Goal: Use online tool/utility: Use online tool/utility

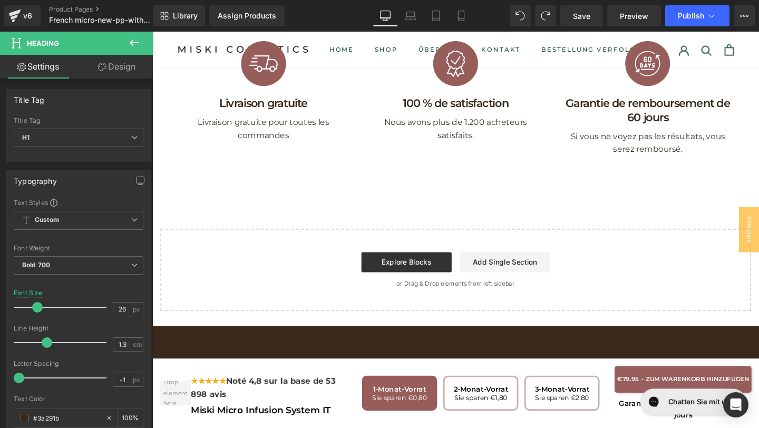
scroll to position [6085, 0]
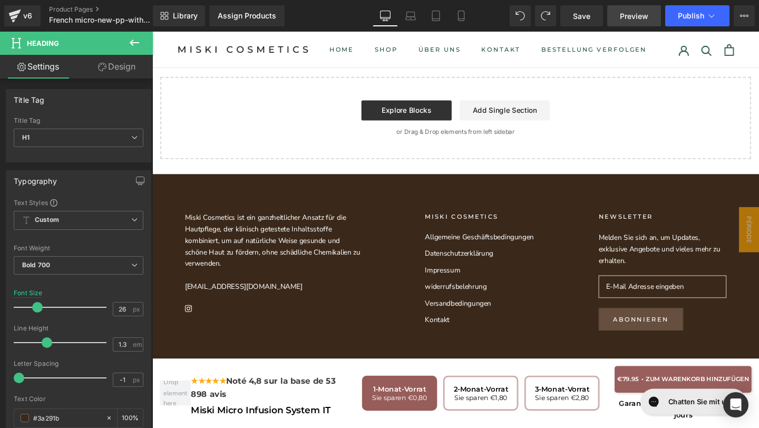
click at [631, 15] on span "Preview" at bounding box center [634, 16] width 28 height 11
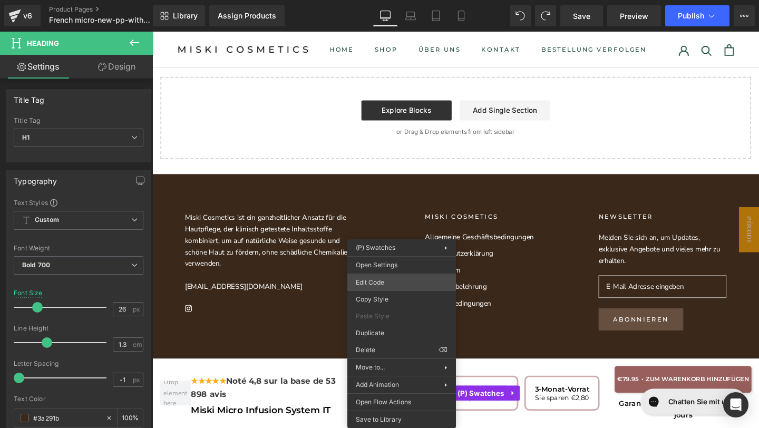
click at [383, 0] on div "Text Block You are previewing how the will restyle your page. You can not edit …" at bounding box center [379, 0] width 759 height 0
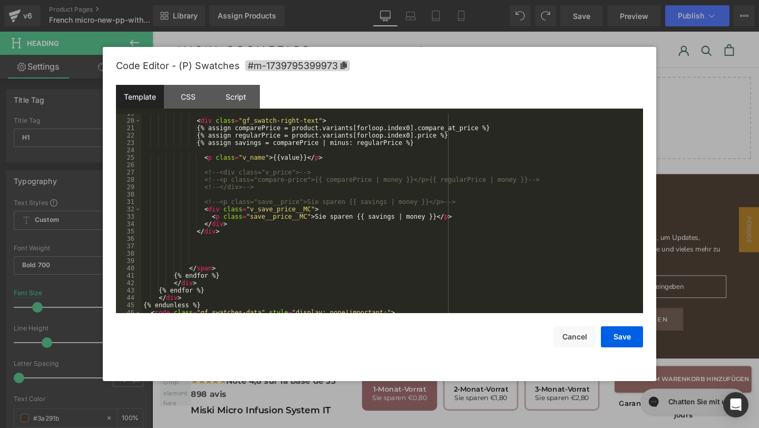
scroll to position [174, 0]
drag, startPoint x: 315, startPoint y: 217, endPoint x: 351, endPoint y: 220, distance: 36.5
click at [351, 220] on div "< div class = "gf_swatch-right-text" > {% assign comparePrice = product.variant…" at bounding box center [390, 217] width 498 height 214
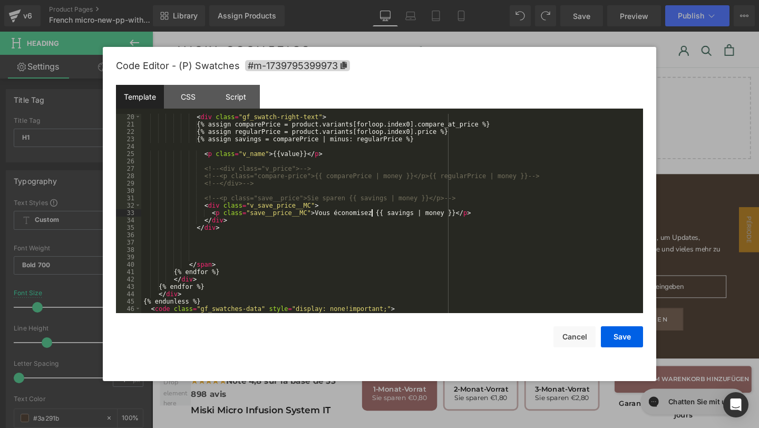
scroll to position [199, 0]
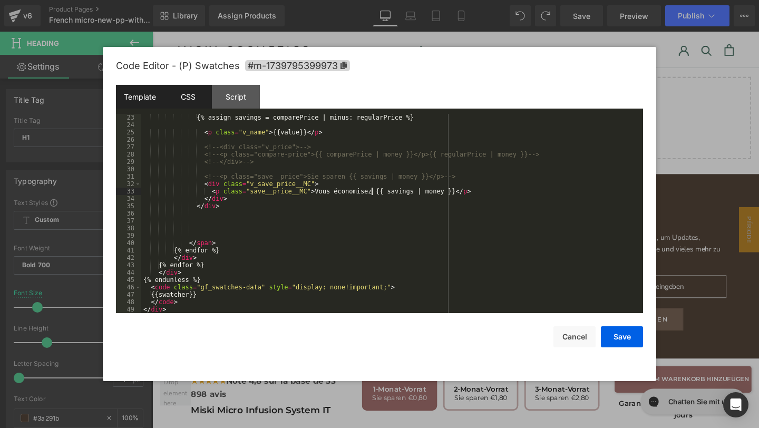
click at [196, 95] on div "CSS" at bounding box center [188, 97] width 48 height 24
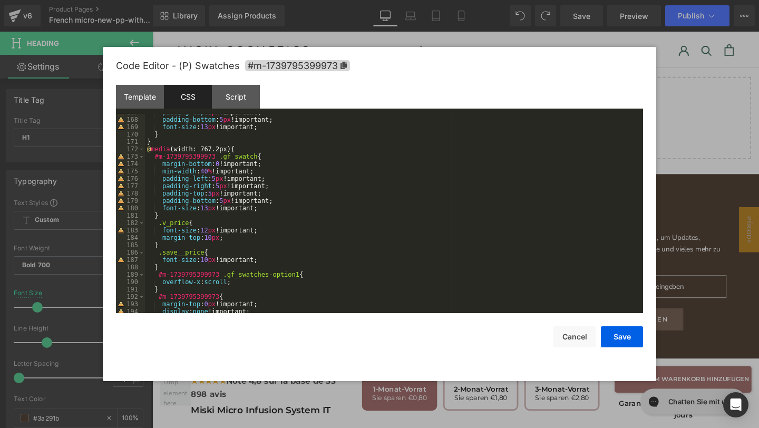
scroll to position [1277, 0]
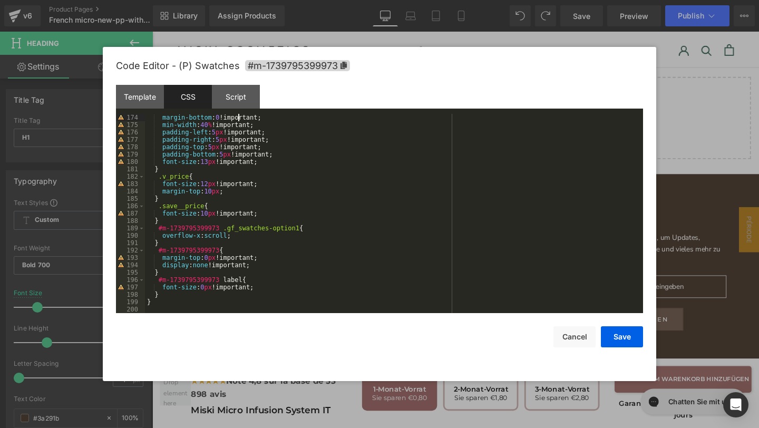
click at [239, 116] on div "margin-bottom : 0 !important; min-width : 40 % !important; padding-left : 5 px …" at bounding box center [392, 221] width 494 height 214
click at [239, 102] on div "Script" at bounding box center [236, 97] width 48 height 24
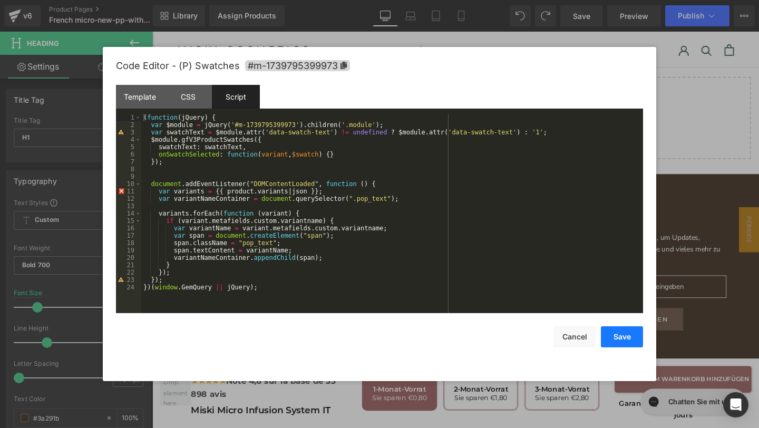
click at [618, 333] on button "Save" at bounding box center [622, 336] width 42 height 21
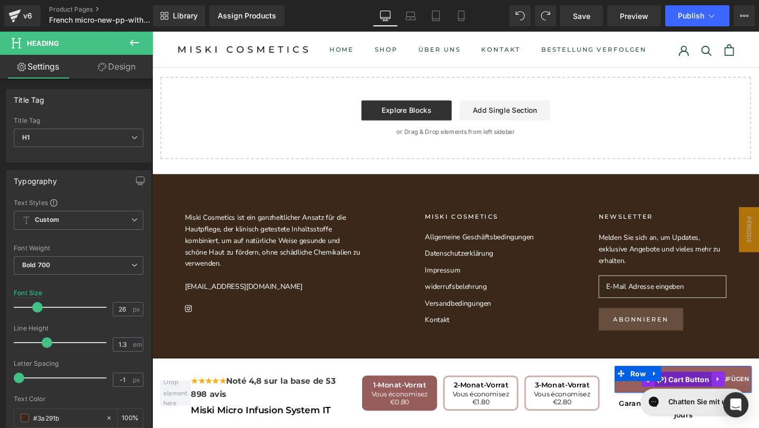
click at [707, 391] on span "(P) Cart Button" at bounding box center [710, 398] width 61 height 16
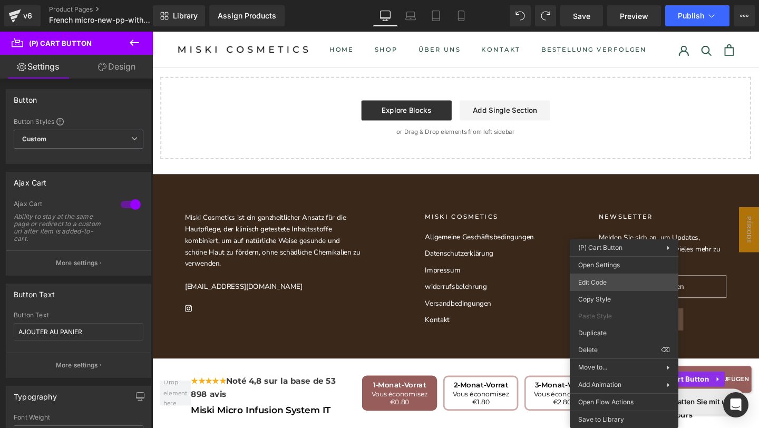
click at [595, 0] on div "(P) Cart Button You are previewing how the will restyle your page. You can not …" at bounding box center [379, 0] width 759 height 0
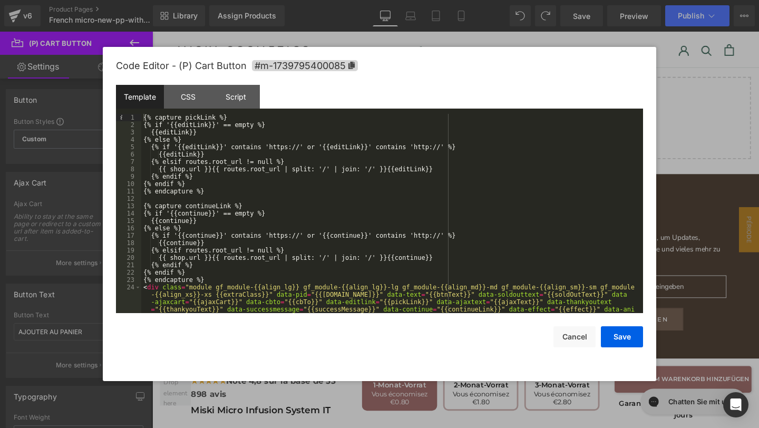
scroll to position [0, 0]
click at [217, 101] on div "Script" at bounding box center [236, 97] width 48 height 24
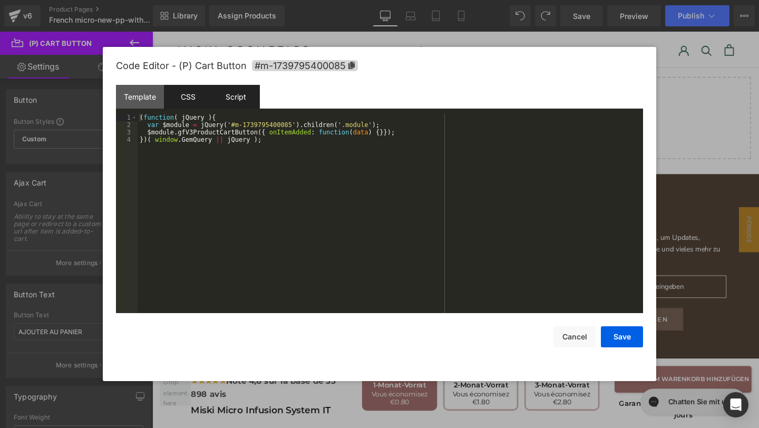
click at [199, 101] on div "CSS" at bounding box center [188, 97] width 48 height 24
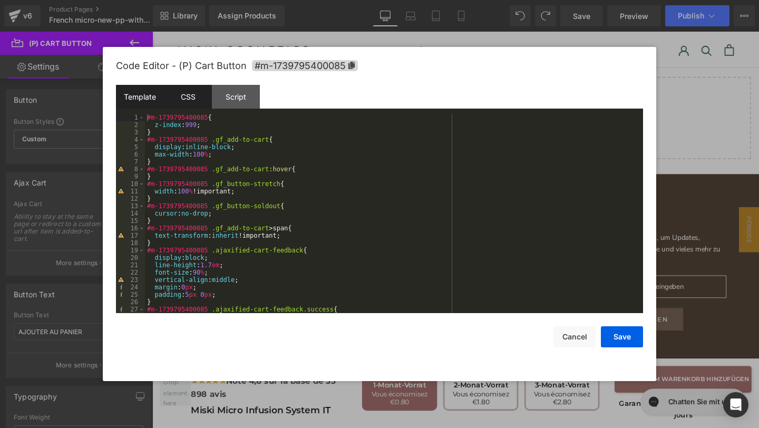
click at [163, 92] on div "Template" at bounding box center [140, 97] width 48 height 24
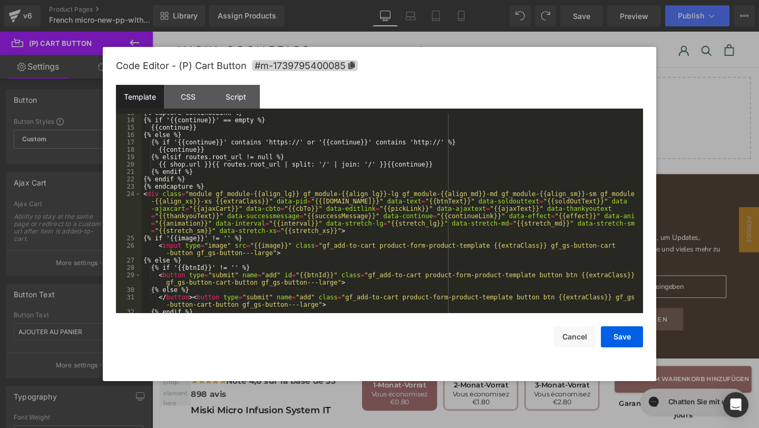
scroll to position [125, 0]
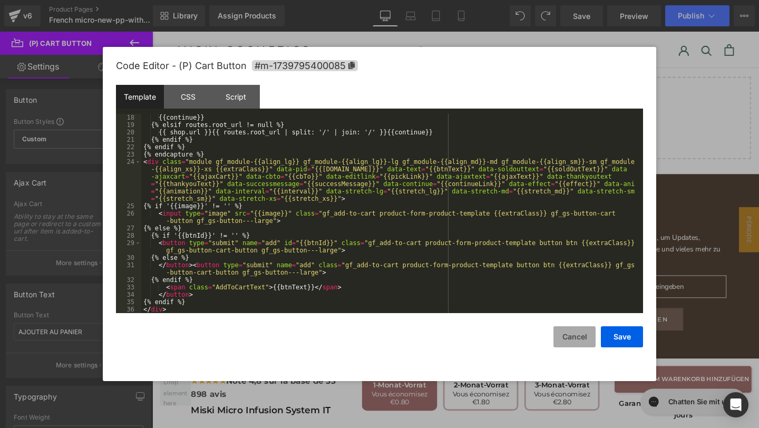
click at [570, 338] on button "Cancel" at bounding box center [575, 336] width 42 height 21
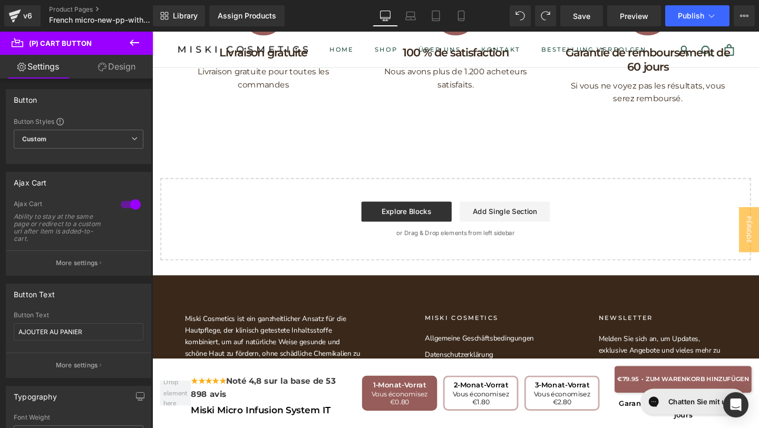
scroll to position [5974, 0]
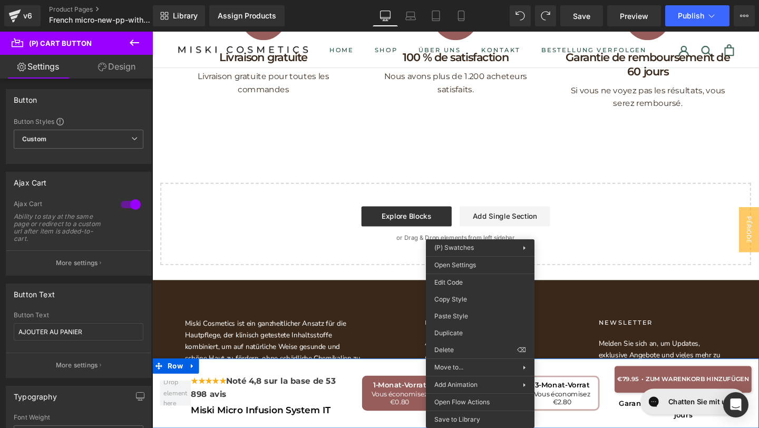
drag, startPoint x: 494, startPoint y: 396, endPoint x: 629, endPoint y: 392, distance: 135.0
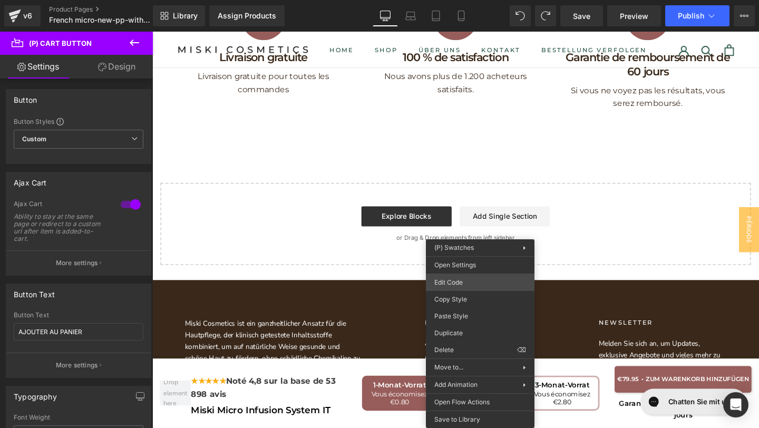
click at [455, 0] on div "(P) Cart Button You are previewing how the will restyle your page. You can not …" at bounding box center [379, 0] width 759 height 0
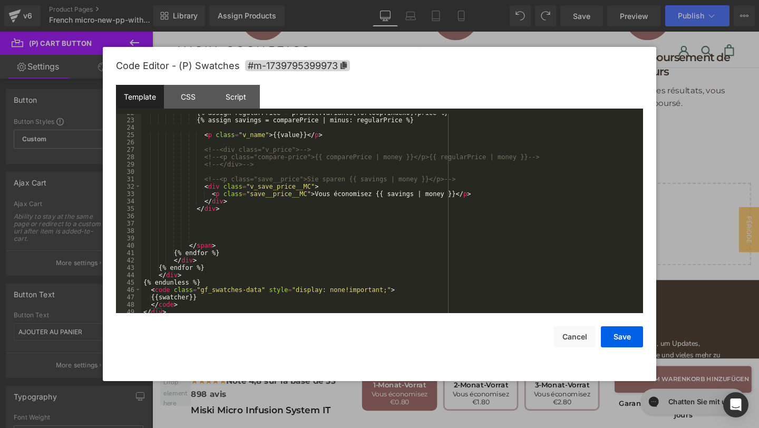
scroll to position [199, 0]
click at [570, 332] on button "Cancel" at bounding box center [575, 336] width 42 height 21
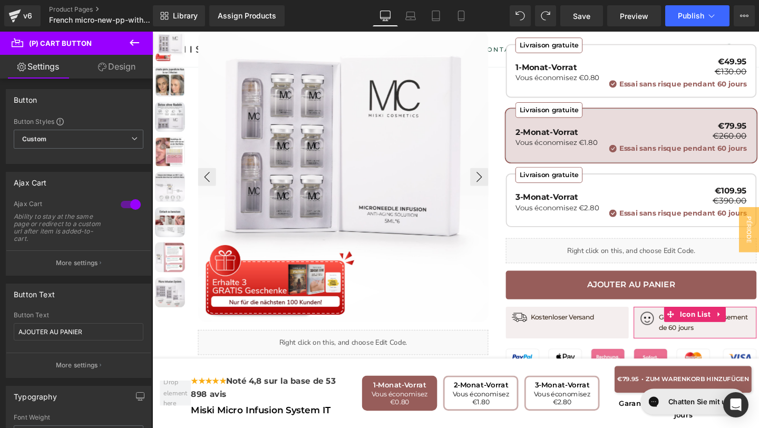
scroll to position [399, 0]
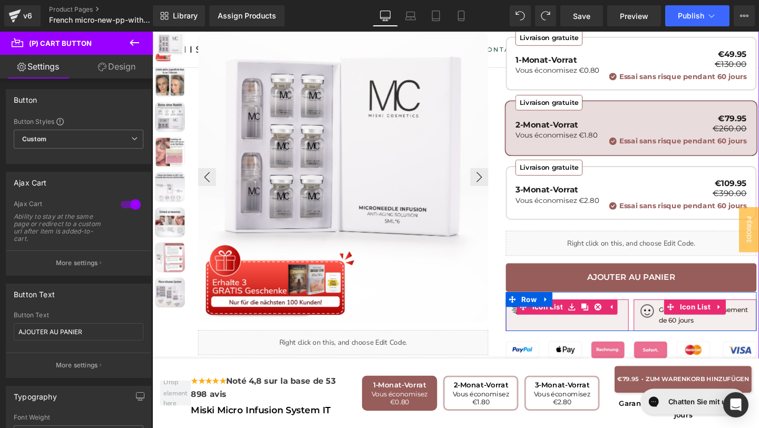
click at [599, 320] on div "Image Kostenloser Versand Text Block" at bounding box center [588, 325] width 119 height 15
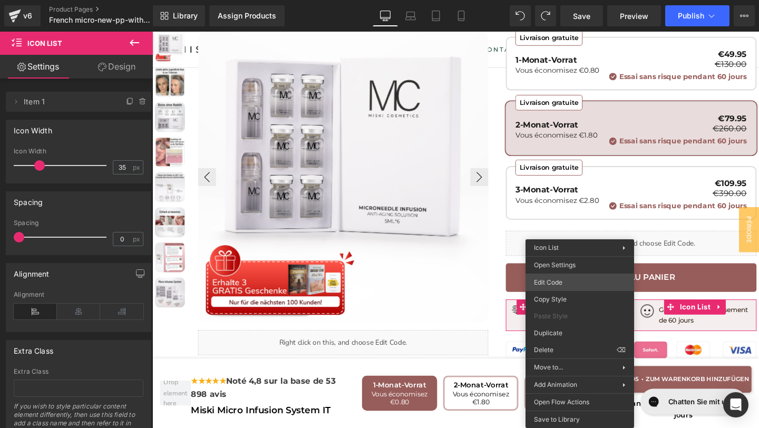
click at [559, 0] on div "(P) Cart Button You are previewing how the will restyle your page. You can not …" at bounding box center [379, 0] width 759 height 0
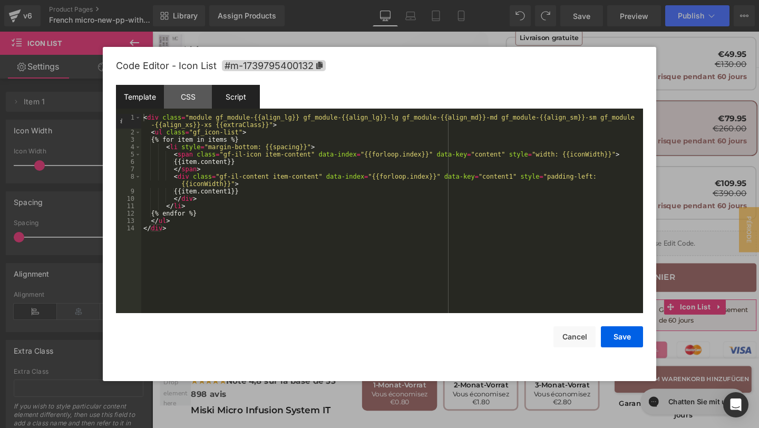
click at [236, 103] on div "Script" at bounding box center [236, 97] width 48 height 24
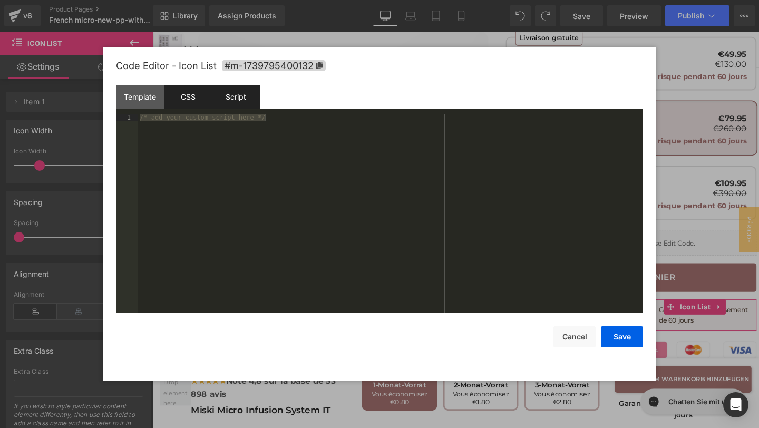
click at [202, 97] on div "CSS" at bounding box center [188, 97] width 48 height 24
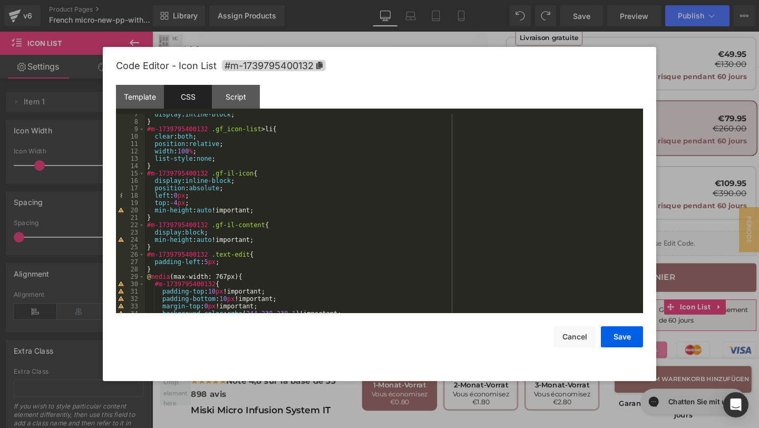
scroll to position [568, 0]
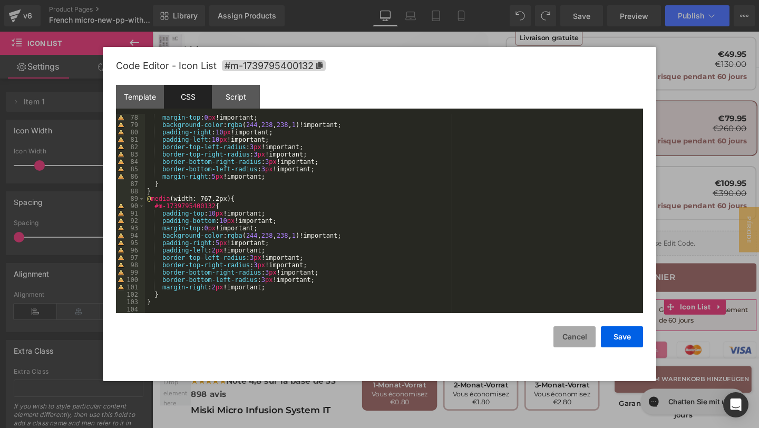
click at [584, 343] on button "Cancel" at bounding box center [575, 336] width 42 height 21
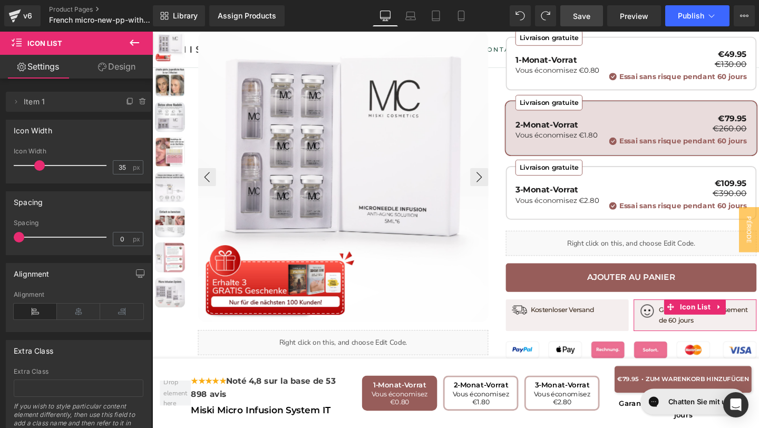
click at [569, 19] on link "Save" at bounding box center [581, 15] width 43 height 21
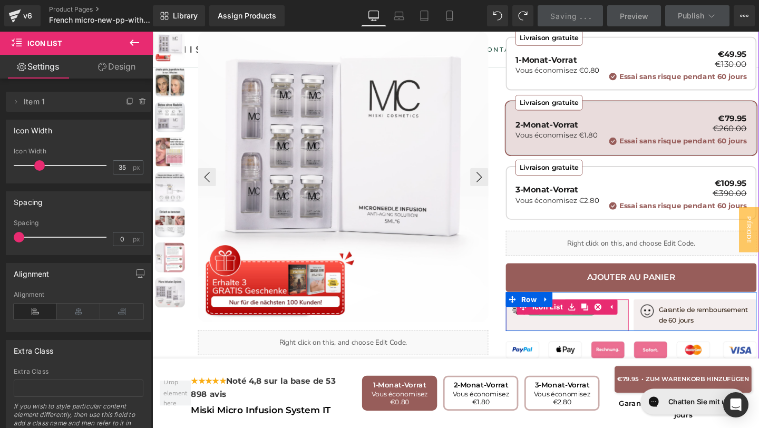
click at [574, 317] on span "Text Block" at bounding box center [576, 323] width 35 height 13
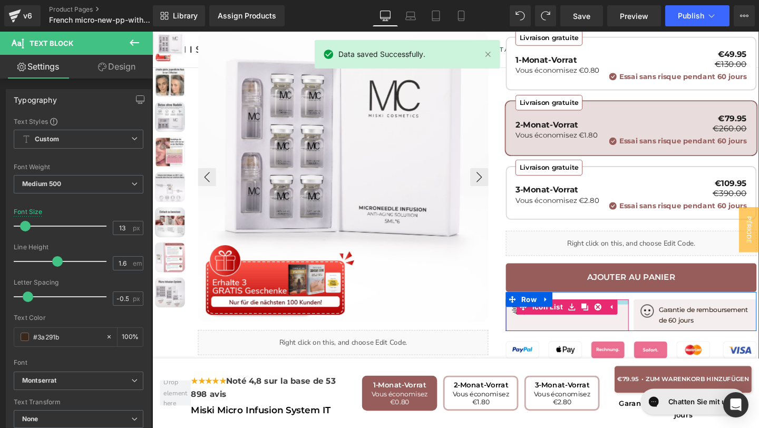
click at [642, 313] on div at bounding box center [588, 315] width 129 height 5
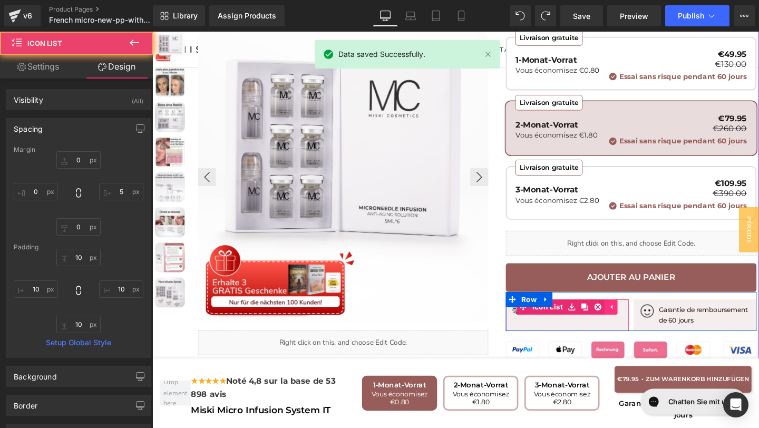
click at [635, 319] on icon at bounding box center [635, 321] width 2 height 5
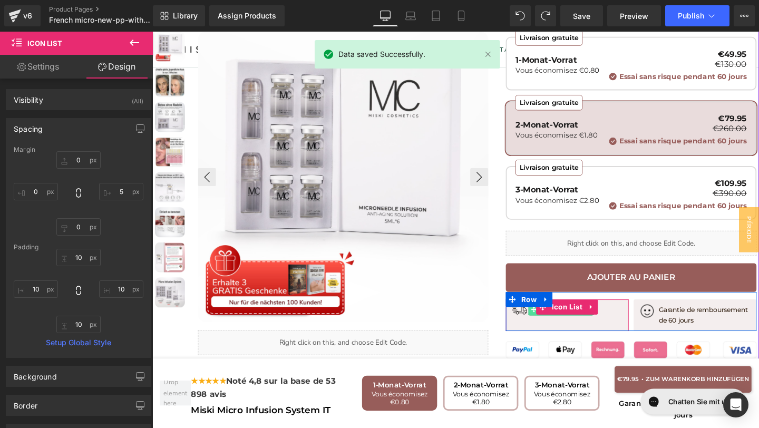
click at [554, 317] on span at bounding box center [553, 323] width 11 height 13
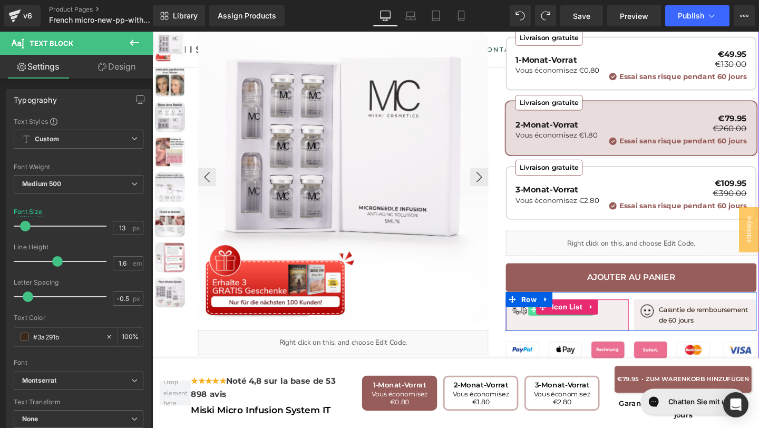
click at [555, 321] on icon at bounding box center [554, 324] width 6 height 6
click at [565, 324] on div "Image Kostenloser Versand Text Block Icon List" at bounding box center [588, 329] width 129 height 33
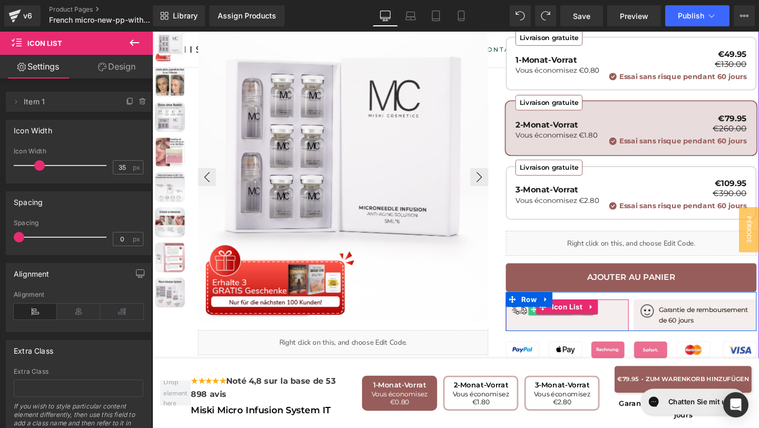
click at [603, 317] on link at bounding box center [599, 323] width 11 height 13
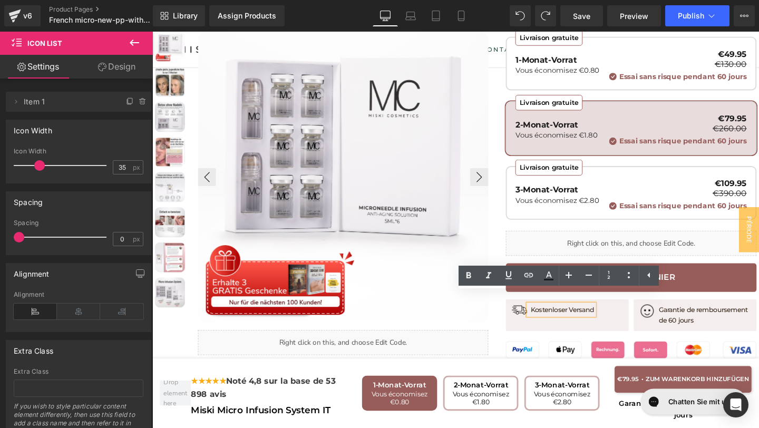
click at [617, 318] on div "Kostenloser Versand" at bounding box center [583, 323] width 70 height 11
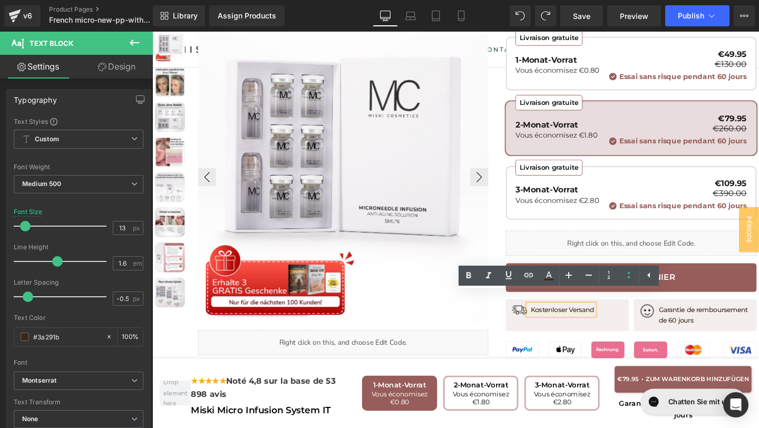
drag, startPoint x: 617, startPoint y: 314, endPoint x: 548, endPoint y: 314, distance: 68.5
click at [548, 318] on div "Kostenloser Versand" at bounding box center [583, 323] width 70 height 11
drag, startPoint x: 549, startPoint y: 313, endPoint x: 616, endPoint y: 308, distance: 67.1
click at [616, 318] on div "Kostenloser Versand" at bounding box center [583, 323] width 70 height 11
copy p "Kostenloser Versand"
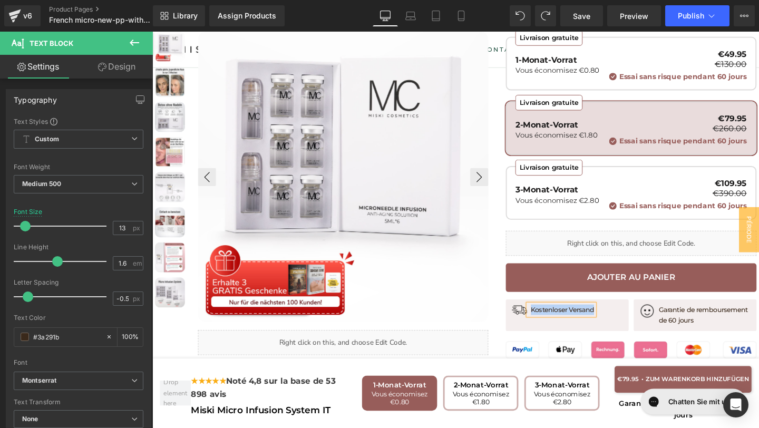
paste div
click at [585, 22] on link "Save" at bounding box center [581, 15] width 43 height 21
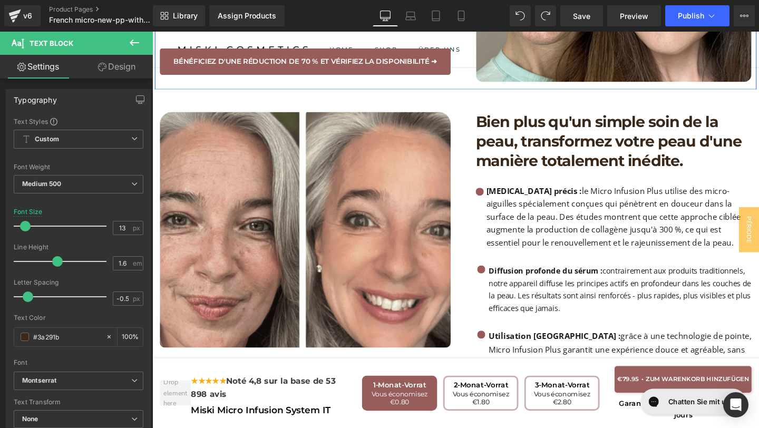
scroll to position [1258, 0]
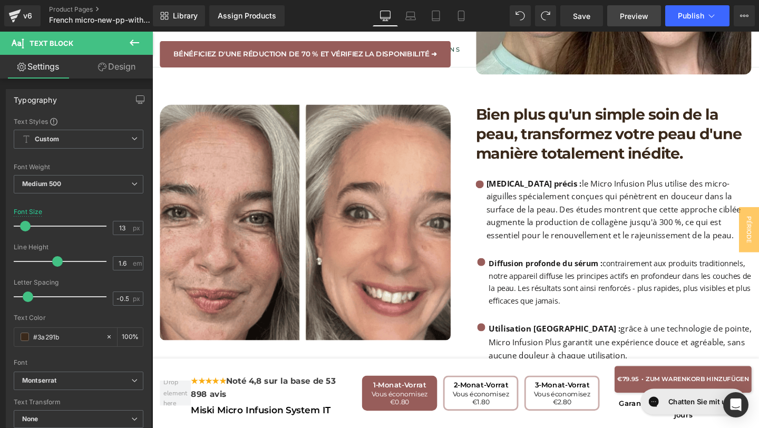
click at [625, 11] on span "Preview" at bounding box center [634, 16] width 28 height 11
click at [136, 43] on icon at bounding box center [134, 43] width 9 height 6
